Goal: Task Accomplishment & Management: Check status

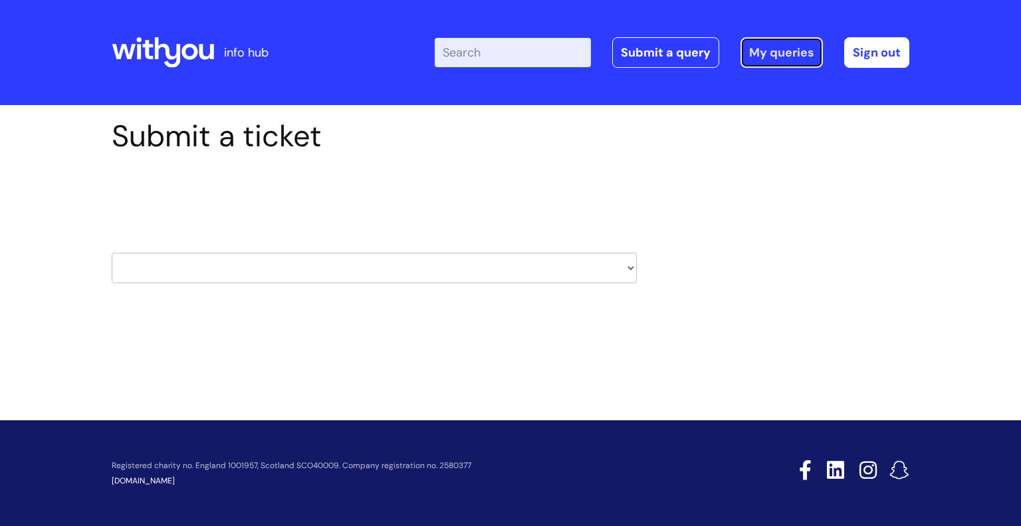
click at [786, 56] on link "My queries" at bounding box center [781, 52] width 82 height 31
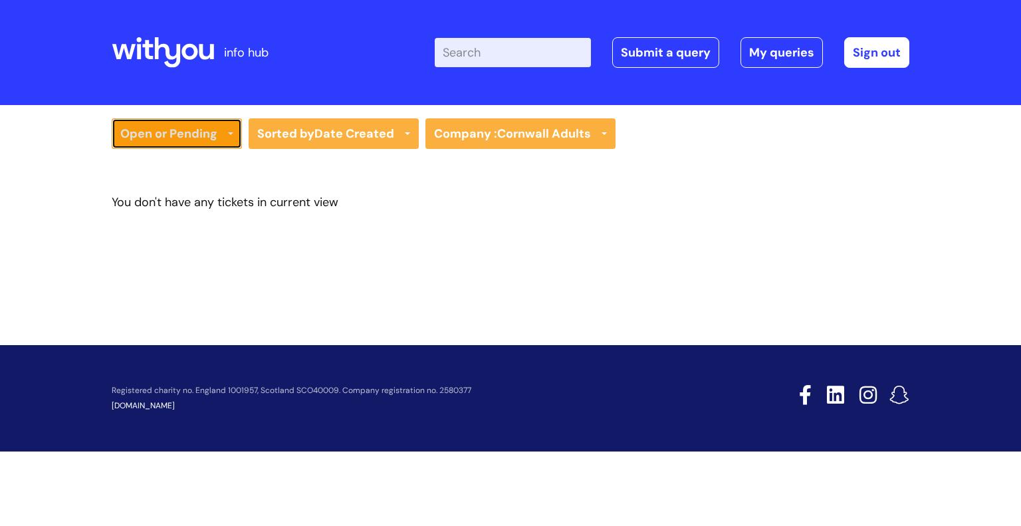
click at [189, 138] on link "Open or Pending" at bounding box center [177, 133] width 130 height 31
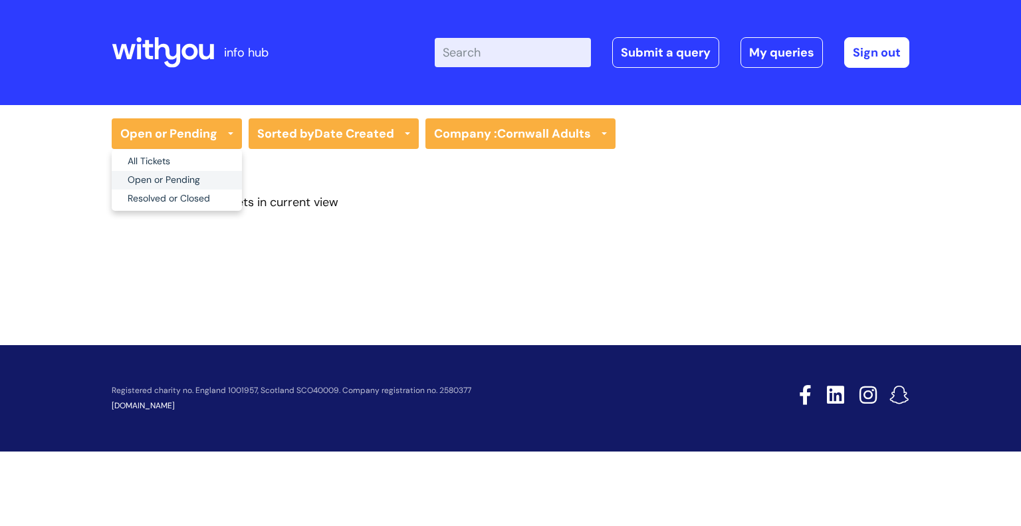
click at [194, 184] on link "Open or Pending" at bounding box center [177, 180] width 130 height 19
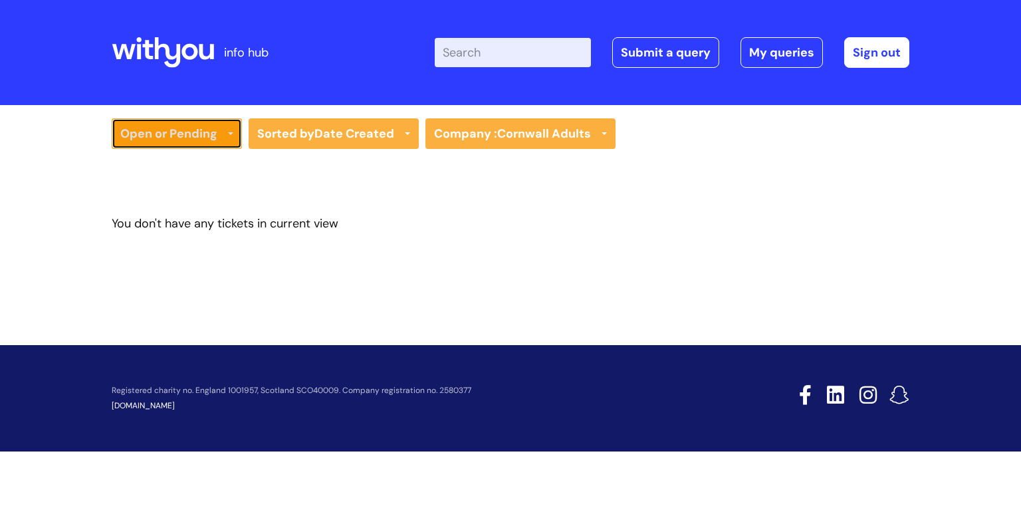
click at [209, 140] on link "Open or Pending" at bounding box center [177, 133] width 130 height 31
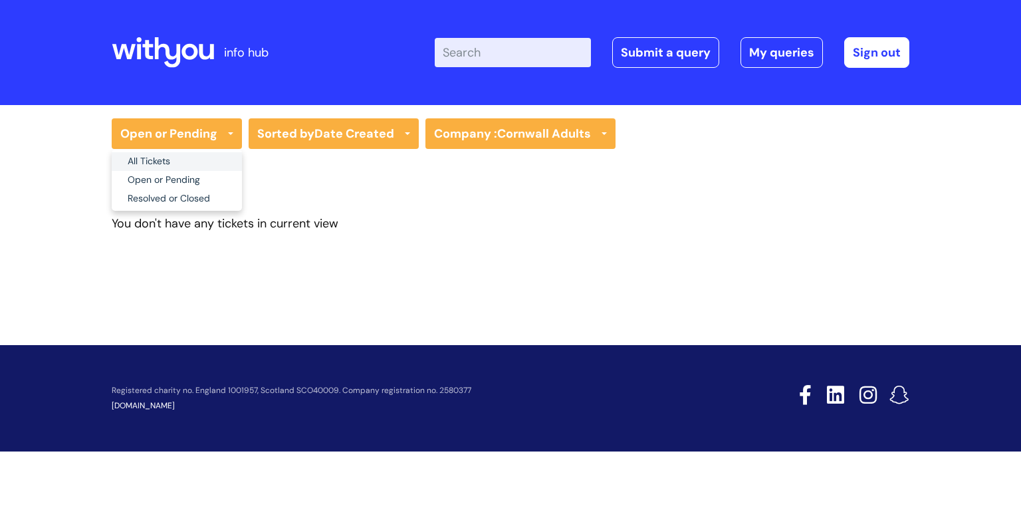
click at [211, 160] on link "All Tickets" at bounding box center [177, 161] width 130 height 19
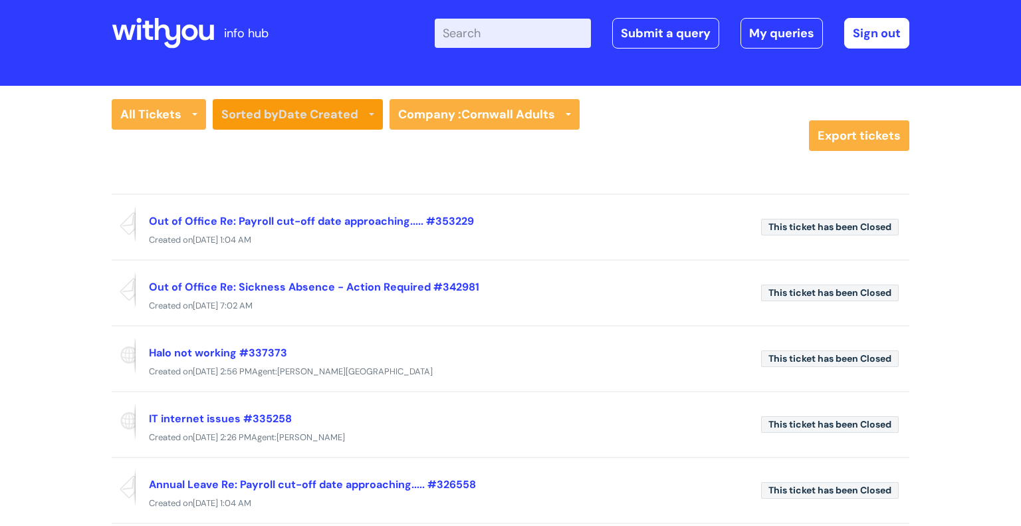
scroll to position [21, 0]
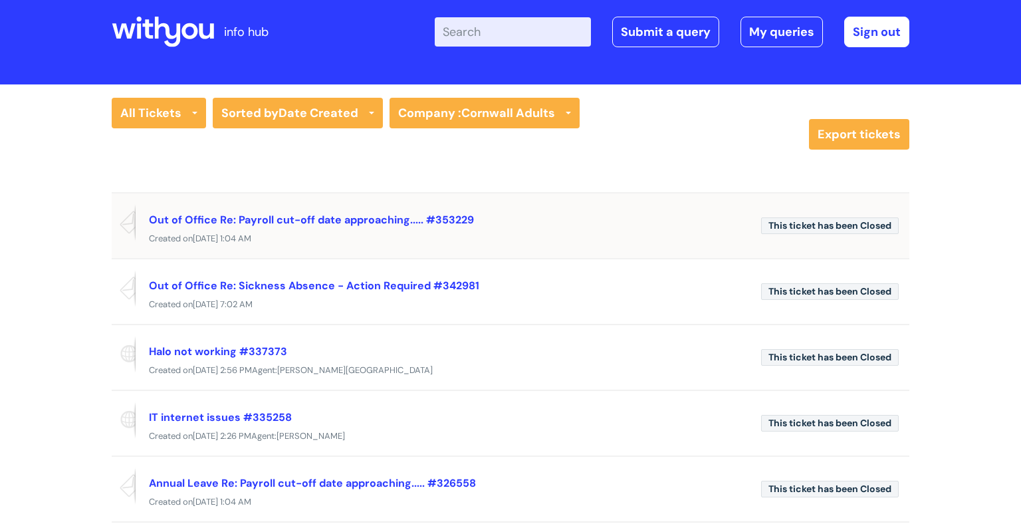
click at [614, 239] on div "Created on Wed, 1 Oct at 1:04 AM" at bounding box center [510, 239] width 797 height 17
click at [464, 223] on link "Out of Office Re: Payroll cut-off date approaching..... #353229" at bounding box center [311, 220] width 325 height 14
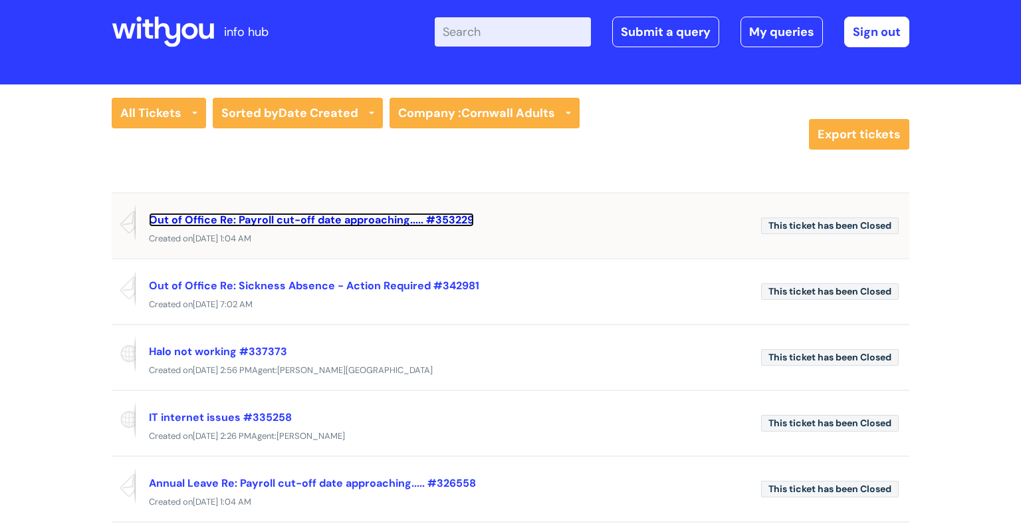
scroll to position [27, 0]
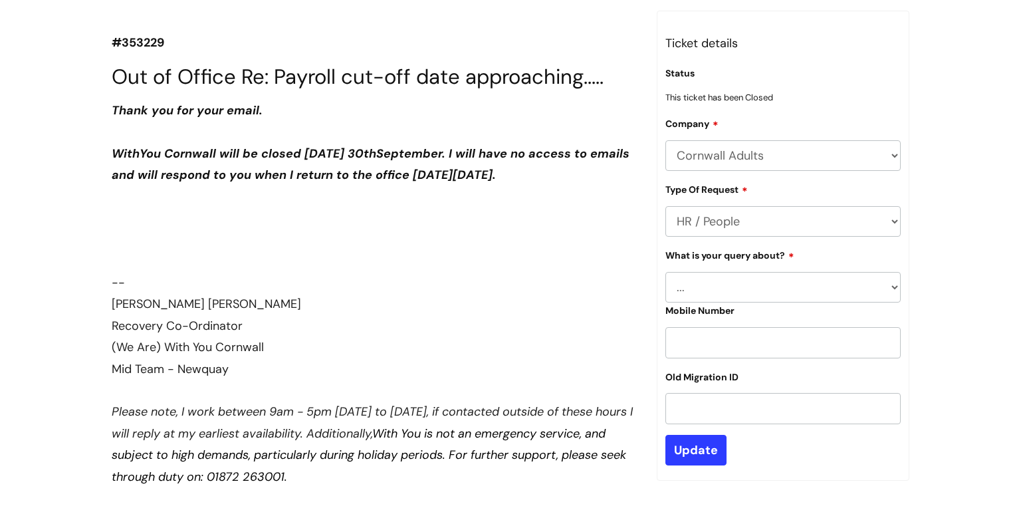
scroll to position [165, 0]
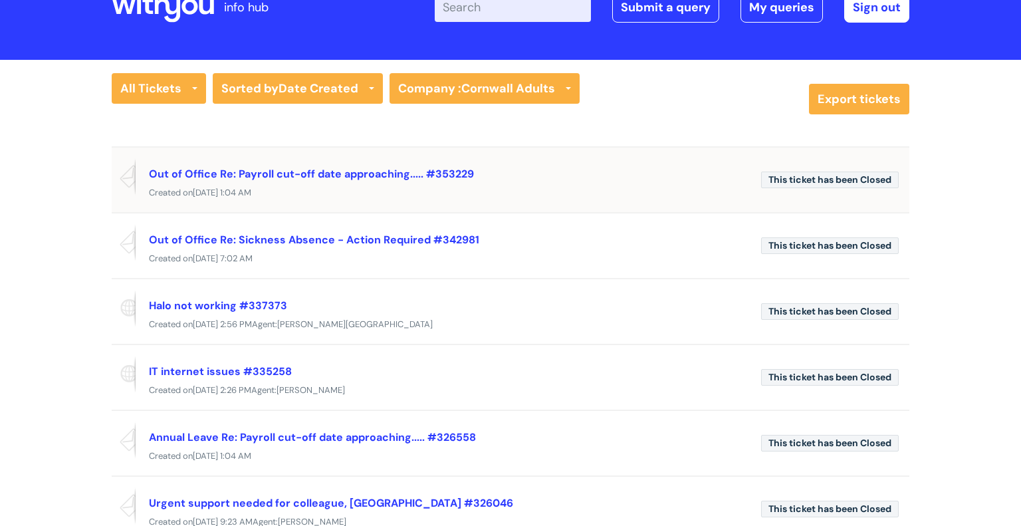
scroll to position [47, 0]
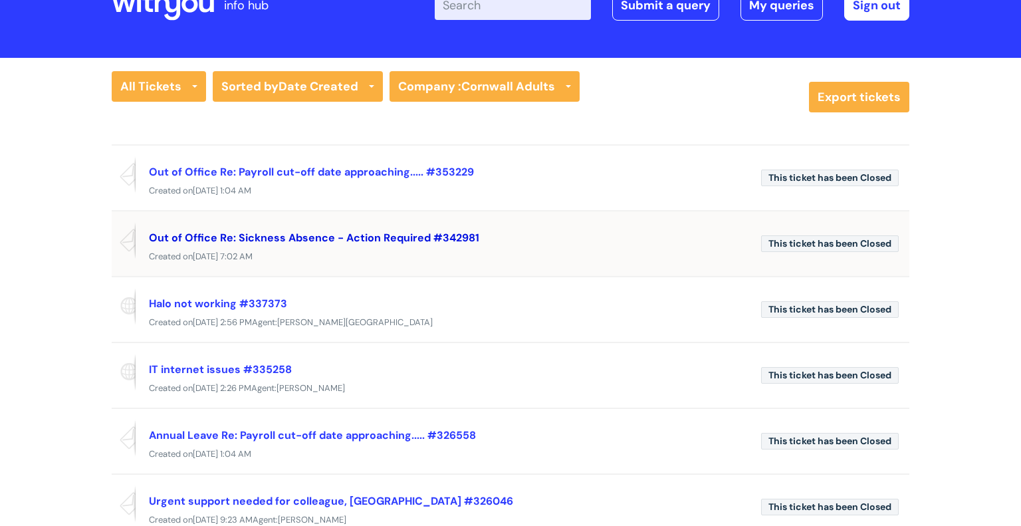
click at [453, 239] on link "Out of Office Re: Sickness Absence - Action Required #342981" at bounding box center [314, 238] width 330 height 14
click at [453, 236] on link "Out of Office Re: Sickness Absence - Action Required #342981" at bounding box center [314, 238] width 330 height 14
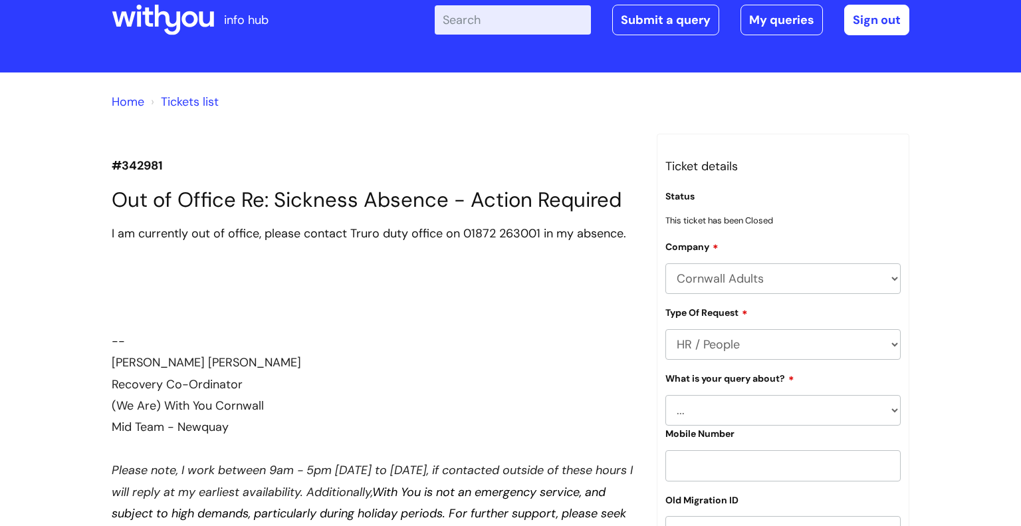
scroll to position [18, 0]
